Goal: Book appointment/travel/reservation

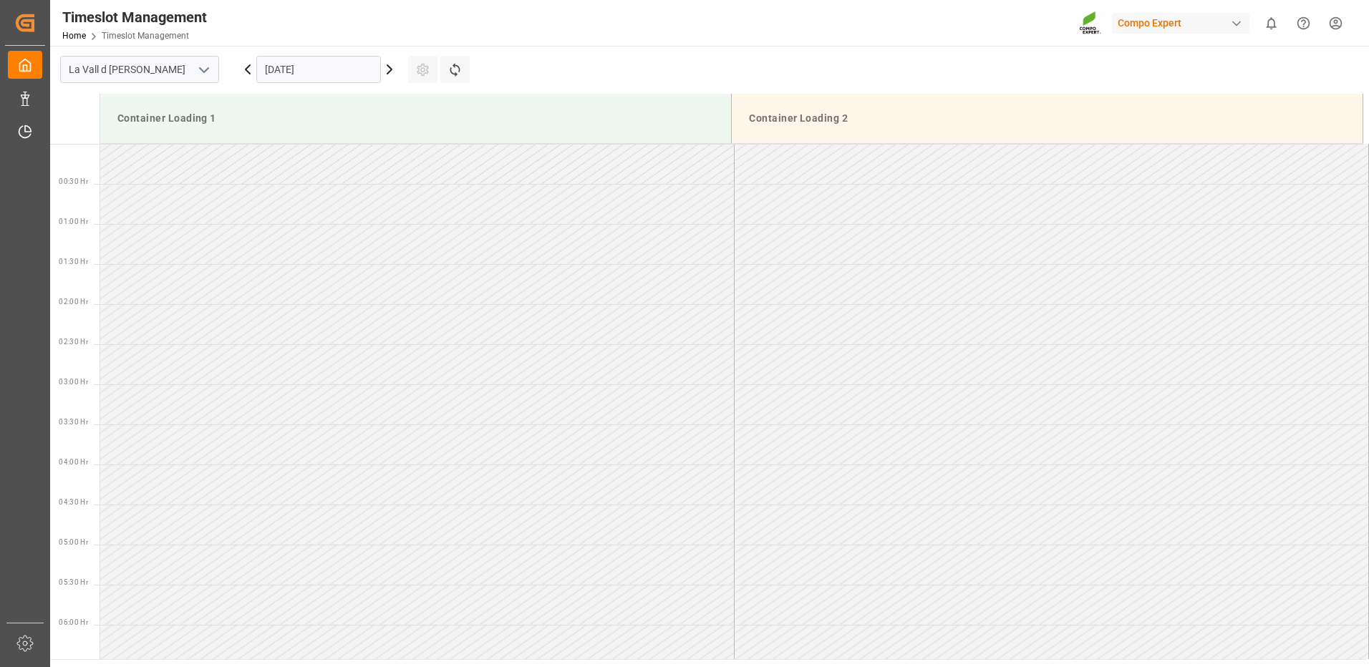
scroll to position [1361, 0]
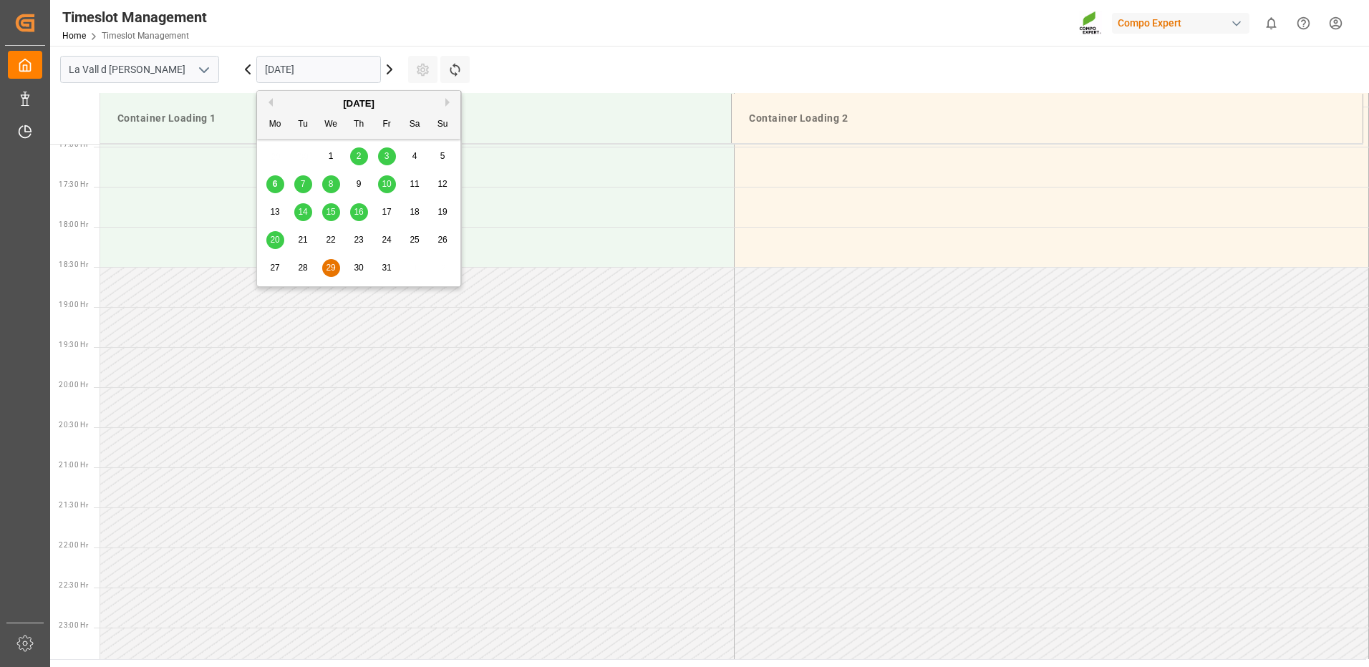
click at [263, 66] on input "[DATE]" at bounding box center [318, 69] width 125 height 27
click at [448, 105] on button "Next Month" at bounding box center [449, 102] width 9 height 9
click at [330, 186] on span "5" at bounding box center [331, 184] width 5 height 10
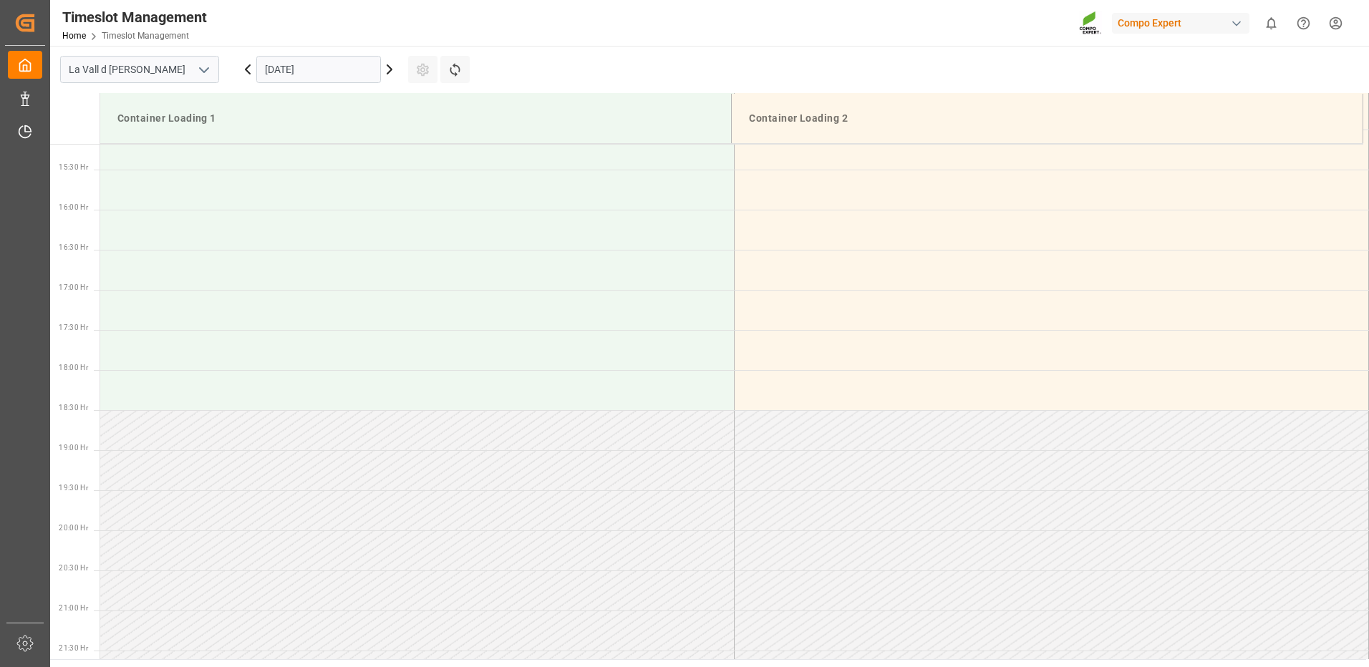
scroll to position [1410, 0]
